Goal: Task Accomplishment & Management: Manage account settings

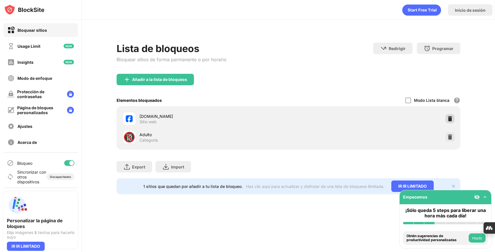
click at [451, 118] on img at bounding box center [450, 119] width 6 height 6
